Goal: Navigation & Orientation: Find specific page/section

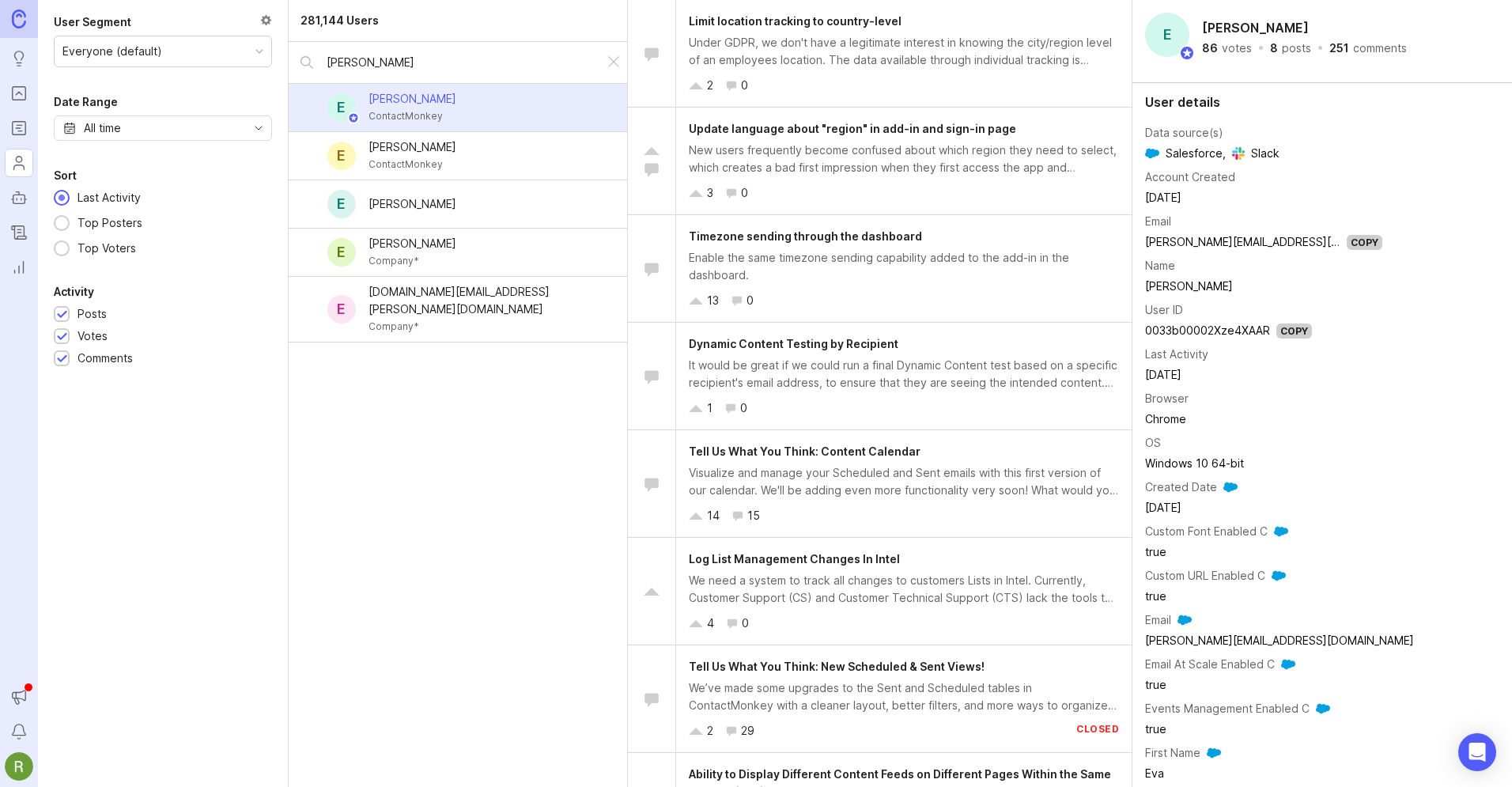
click at [22, 128] on icon "Roadmaps" at bounding box center [19, 128] width 18 height 19
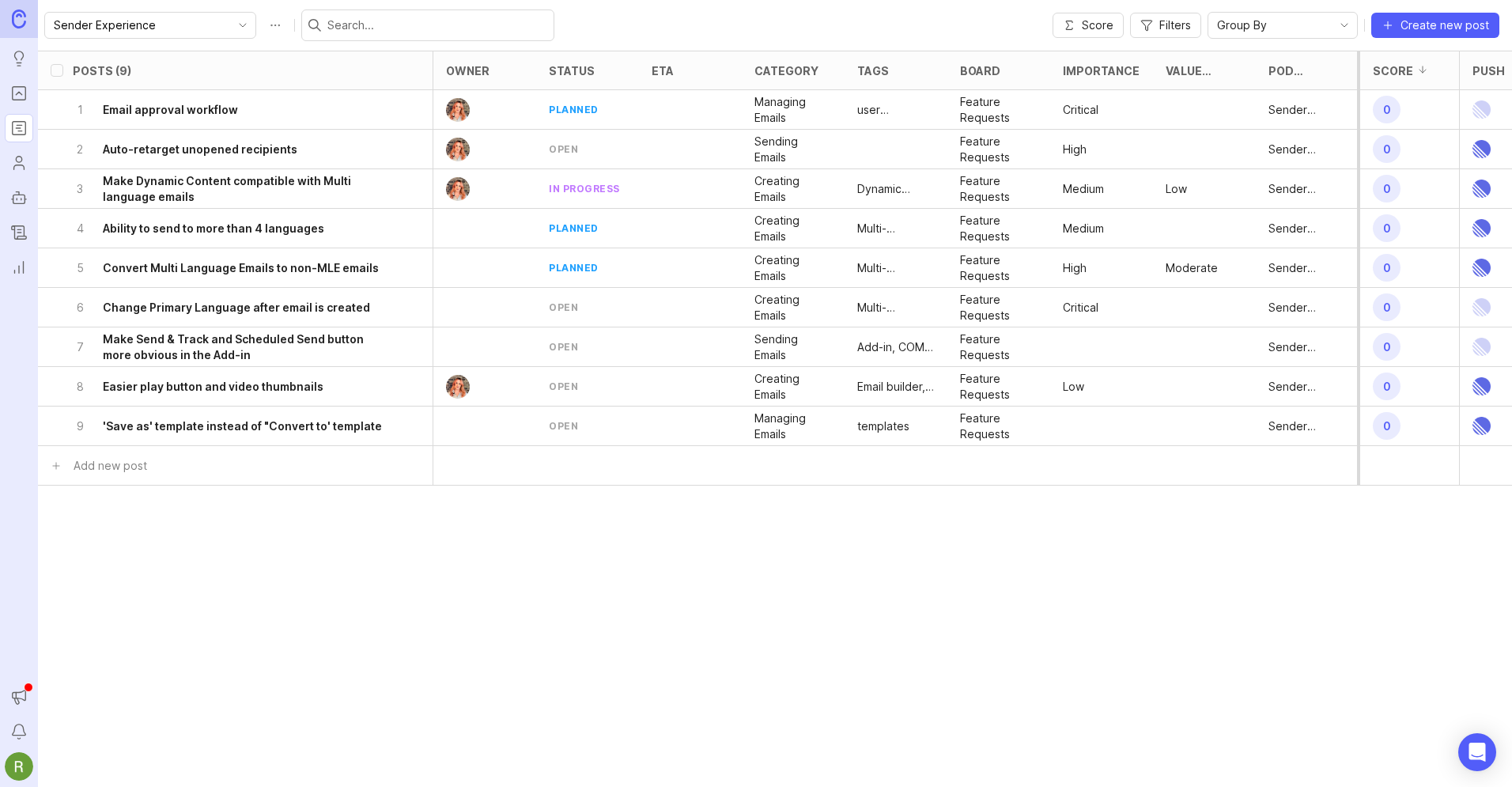
click at [1235, 23] on span "Group By" at bounding box center [1242, 26] width 49 height 18
click at [1104, 618] on div "Posts (9) owner status eta category tags board Importance Value Scale Pod Owner…" at bounding box center [1032, 355] width 1990 height 610
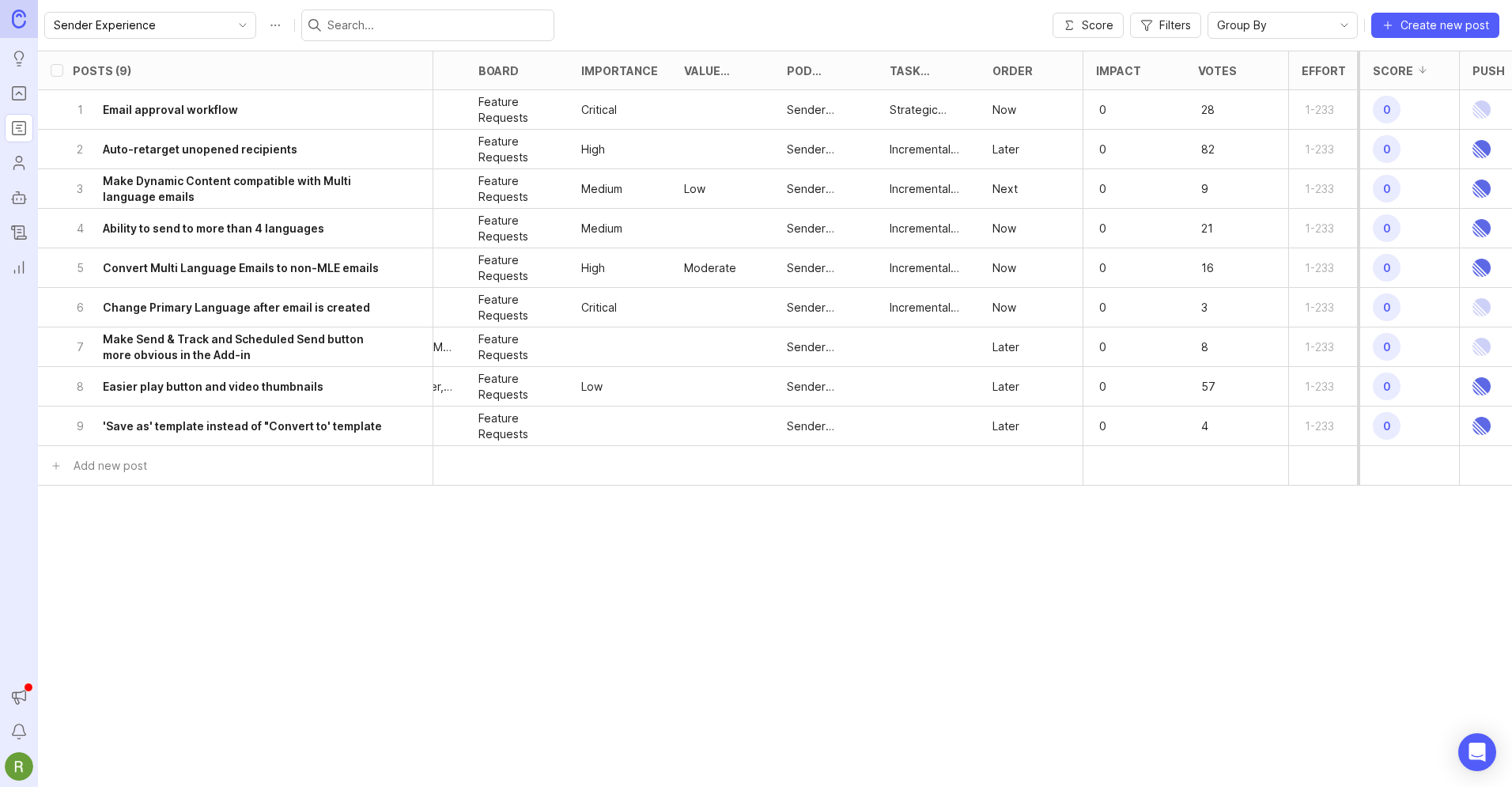
scroll to position [0, 519]
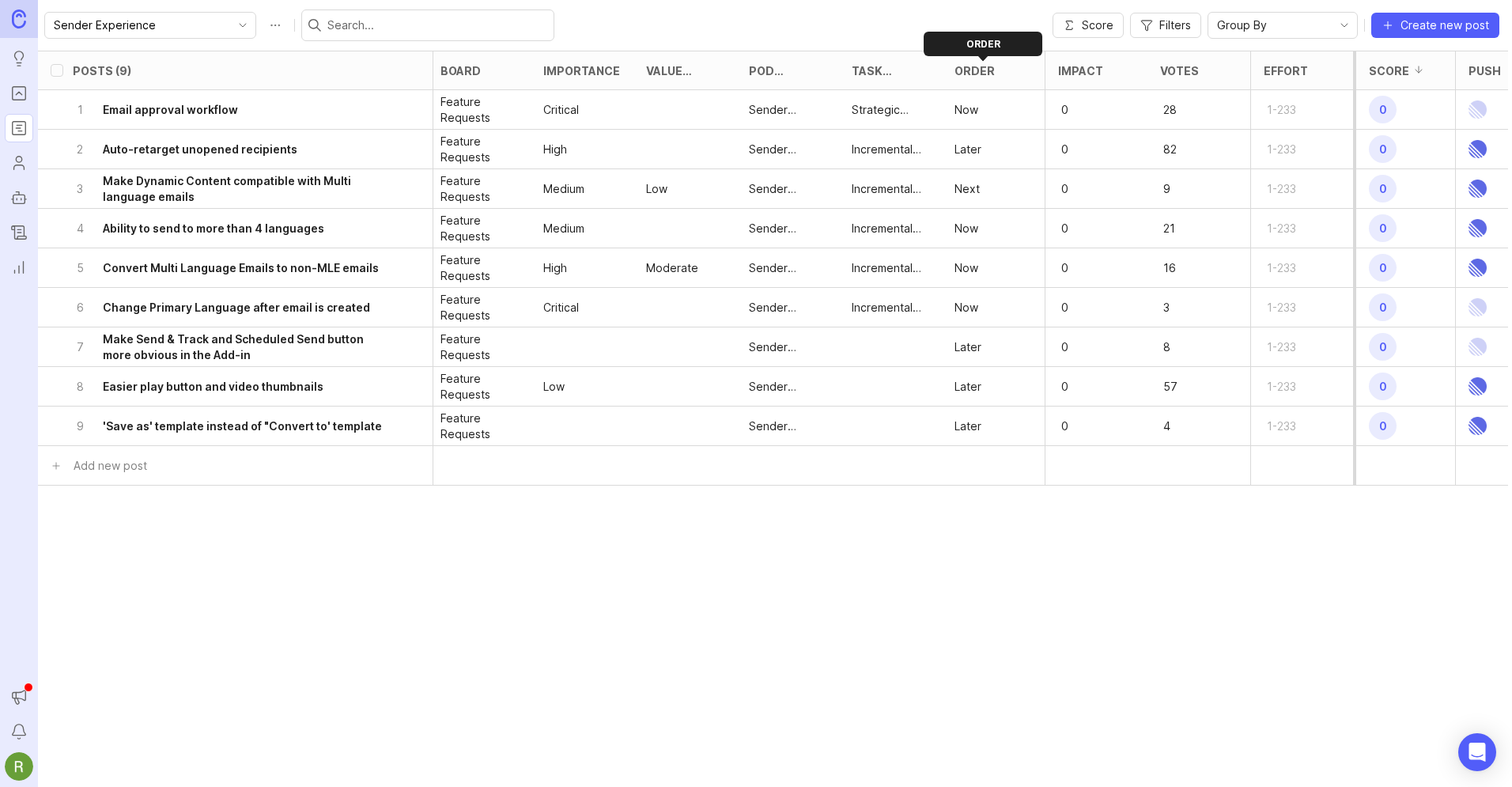
click at [1005, 75] on div at bounding box center [1004, 70] width 19 height 13
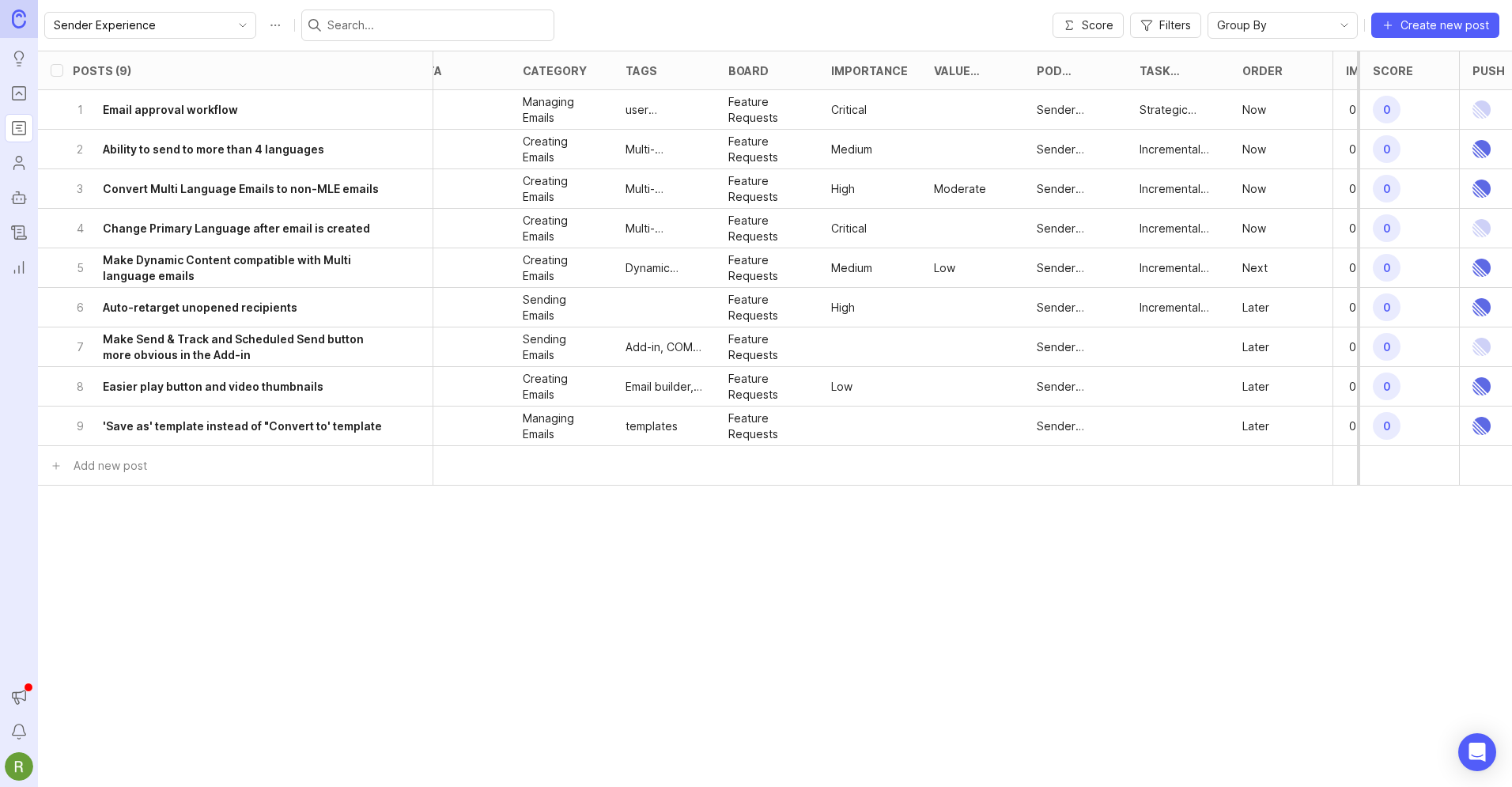
scroll to position [0, 0]
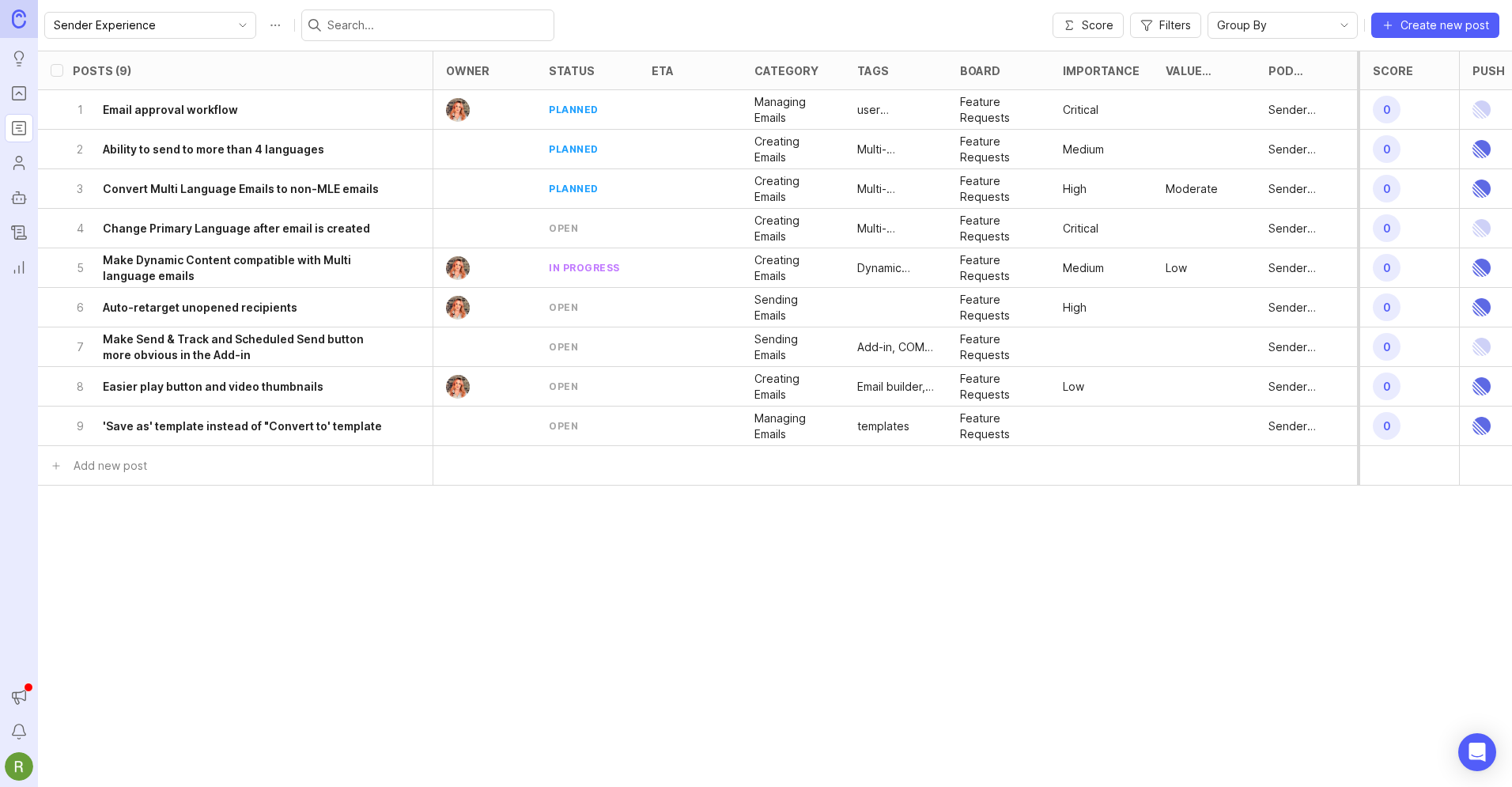
click at [887, 644] on div "Posts (9) owner status eta category tags board Importance Value Scale Pod Owner…" at bounding box center [1032, 355] width 1990 height 610
